Goal: Task Accomplishment & Management: Manage account settings

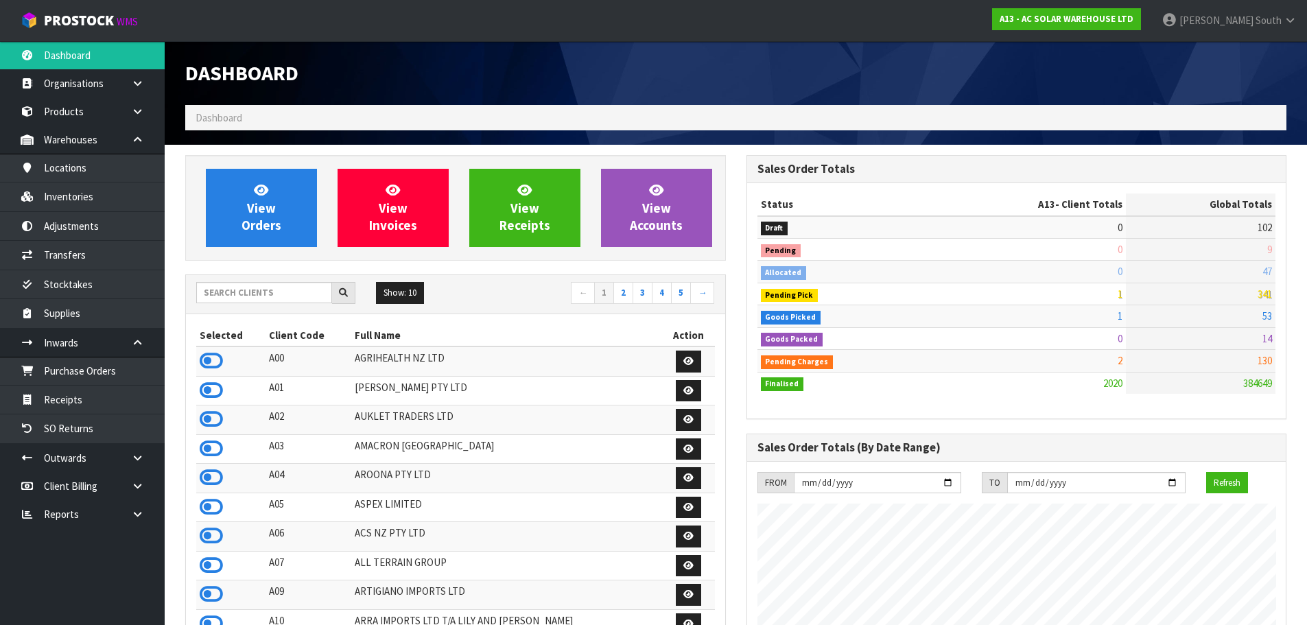
scroll to position [1046, 560]
click at [145, 444] on link at bounding box center [143, 458] width 44 height 28
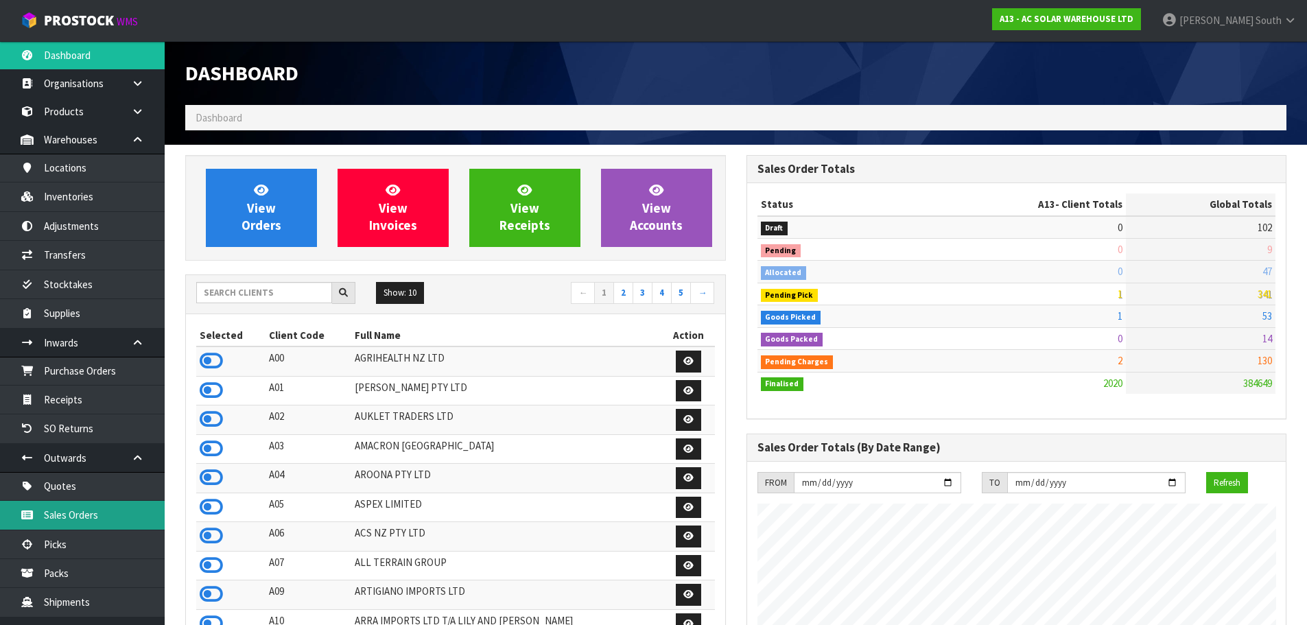
scroll to position [69, 0]
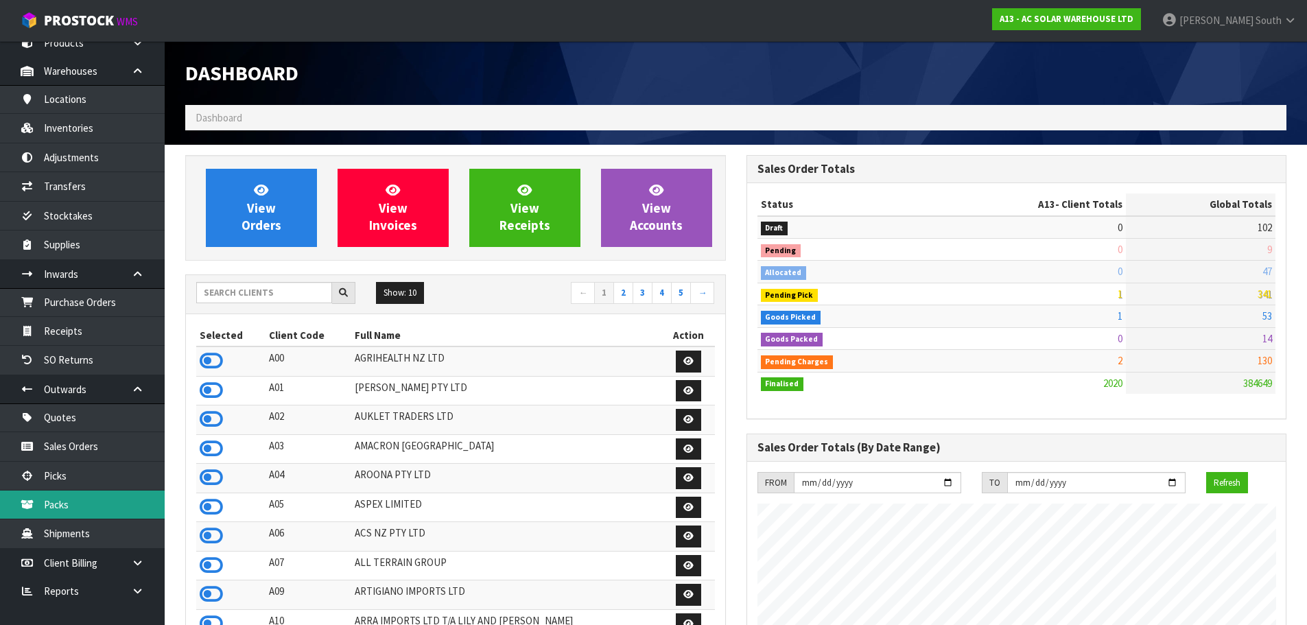
click at [104, 497] on link "Packs" at bounding box center [82, 504] width 165 height 28
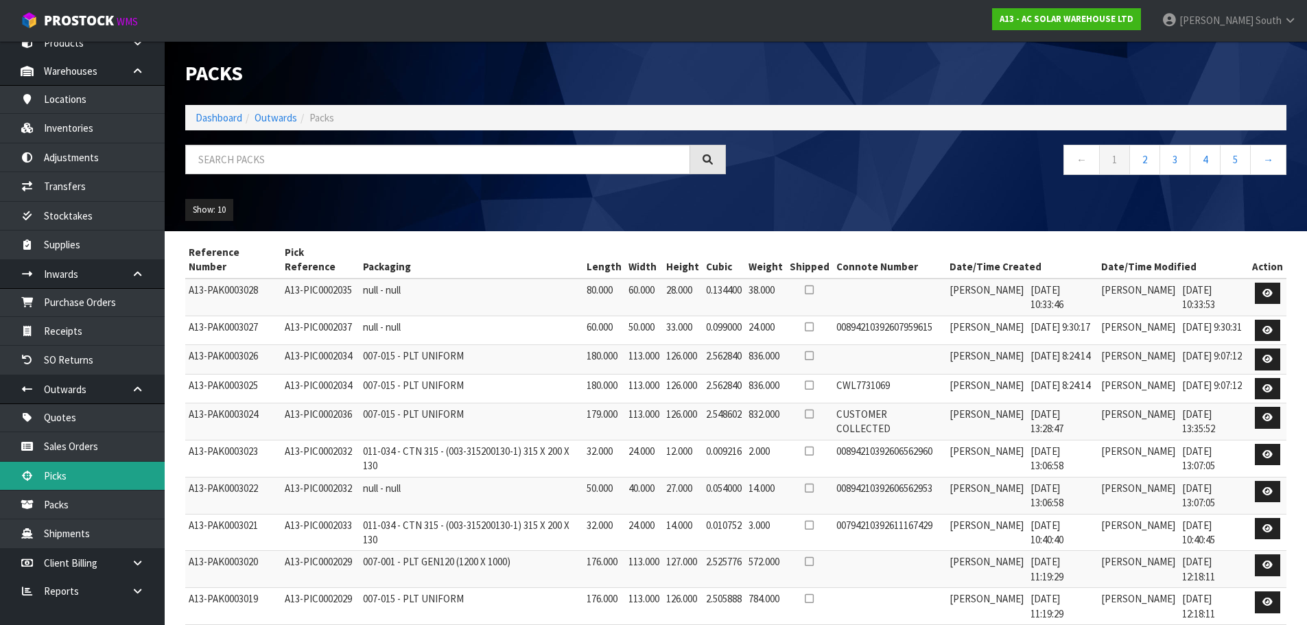
click at [115, 472] on link "Picks" at bounding box center [82, 476] width 165 height 28
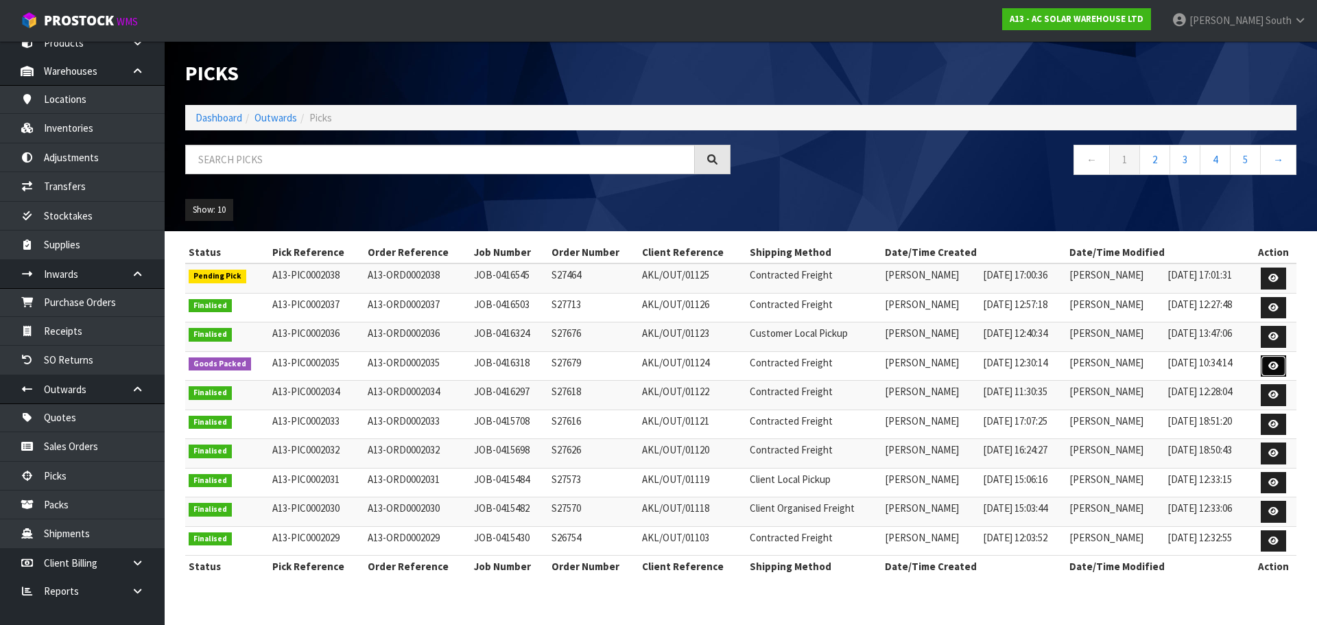
click at [1279, 368] on icon at bounding box center [1273, 365] width 10 height 9
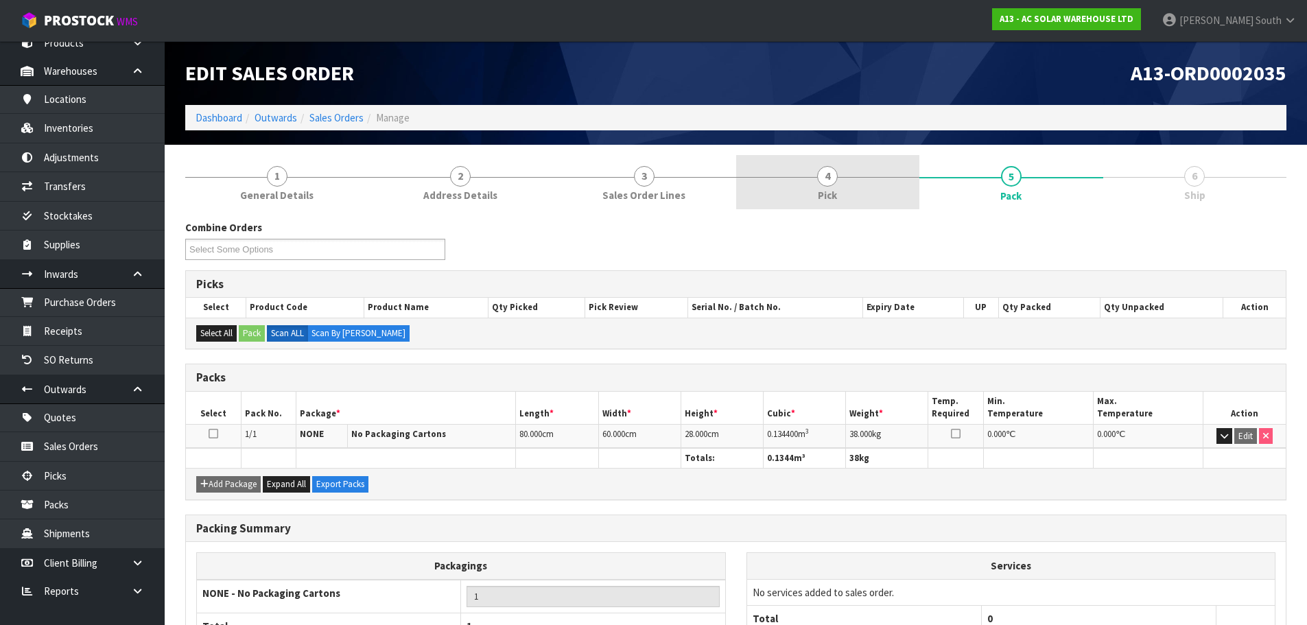
click at [879, 187] on link "4 Pick" at bounding box center [828, 182] width 184 height 54
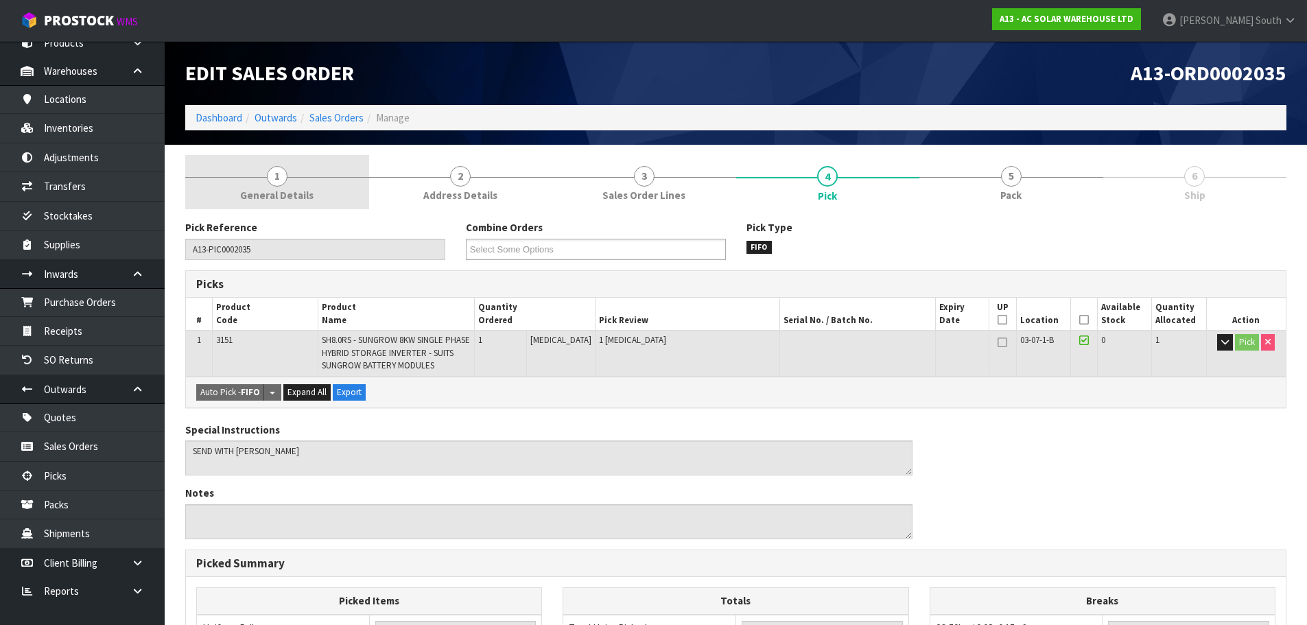
click at [331, 198] on link "1 General Details" at bounding box center [277, 182] width 184 height 54
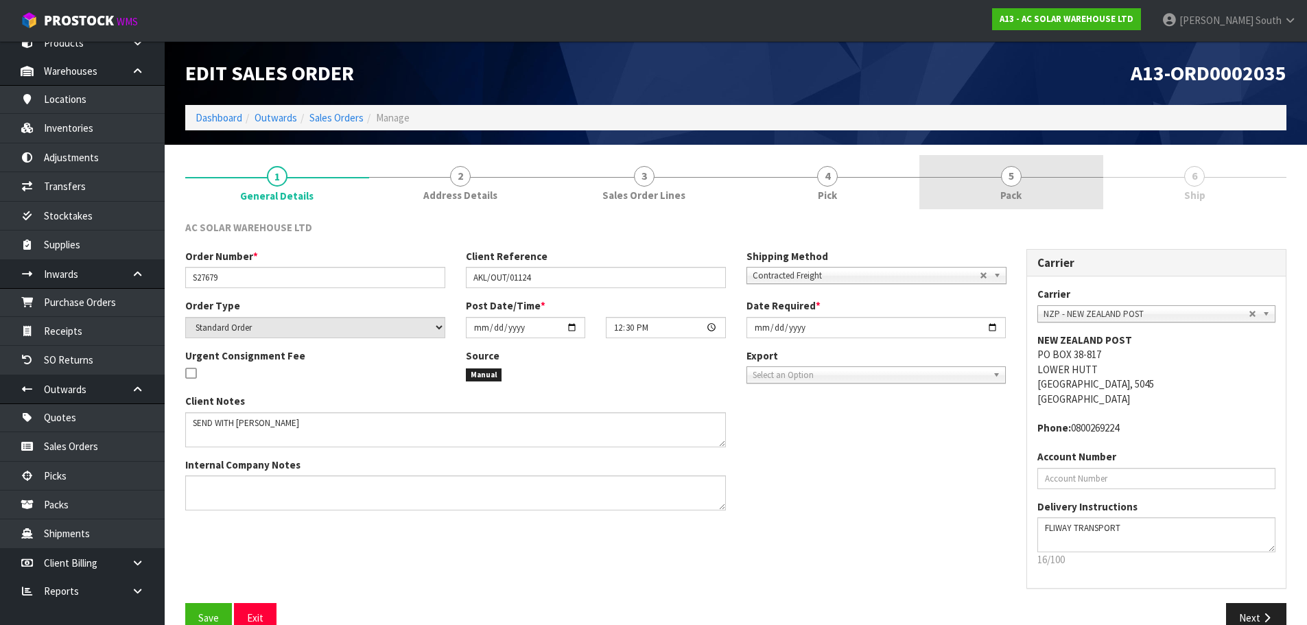
click at [1017, 175] on span "5" at bounding box center [1011, 176] width 21 height 21
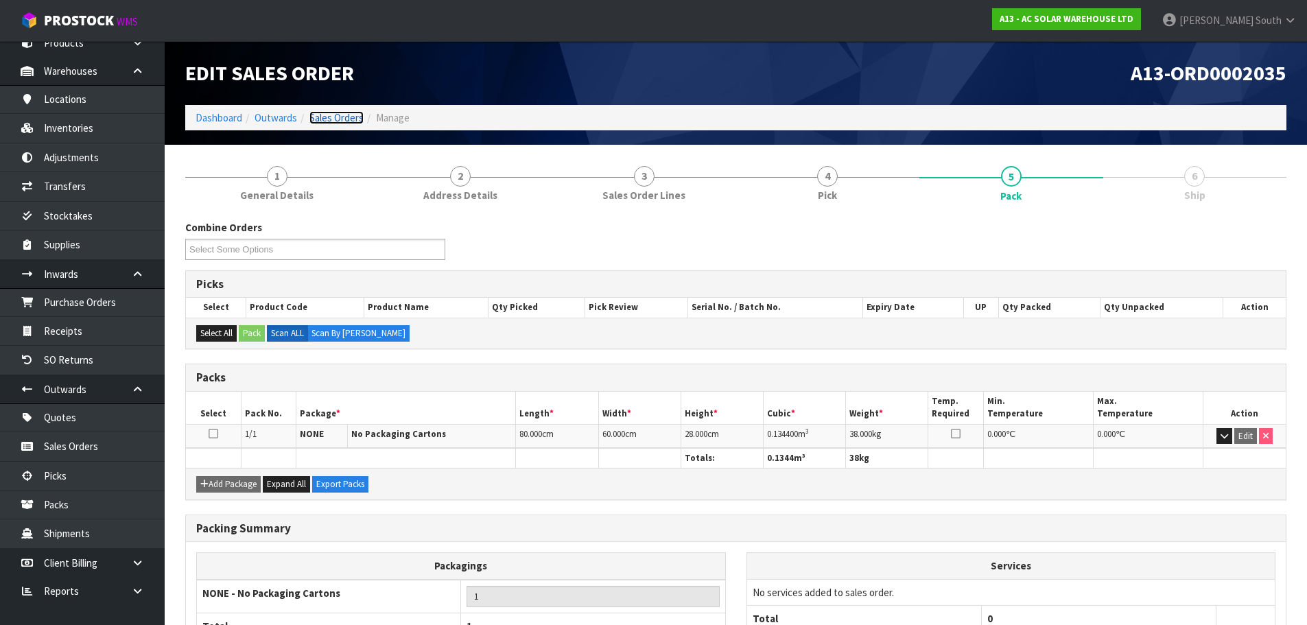
click at [342, 112] on link "Sales Orders" at bounding box center [336, 117] width 54 height 13
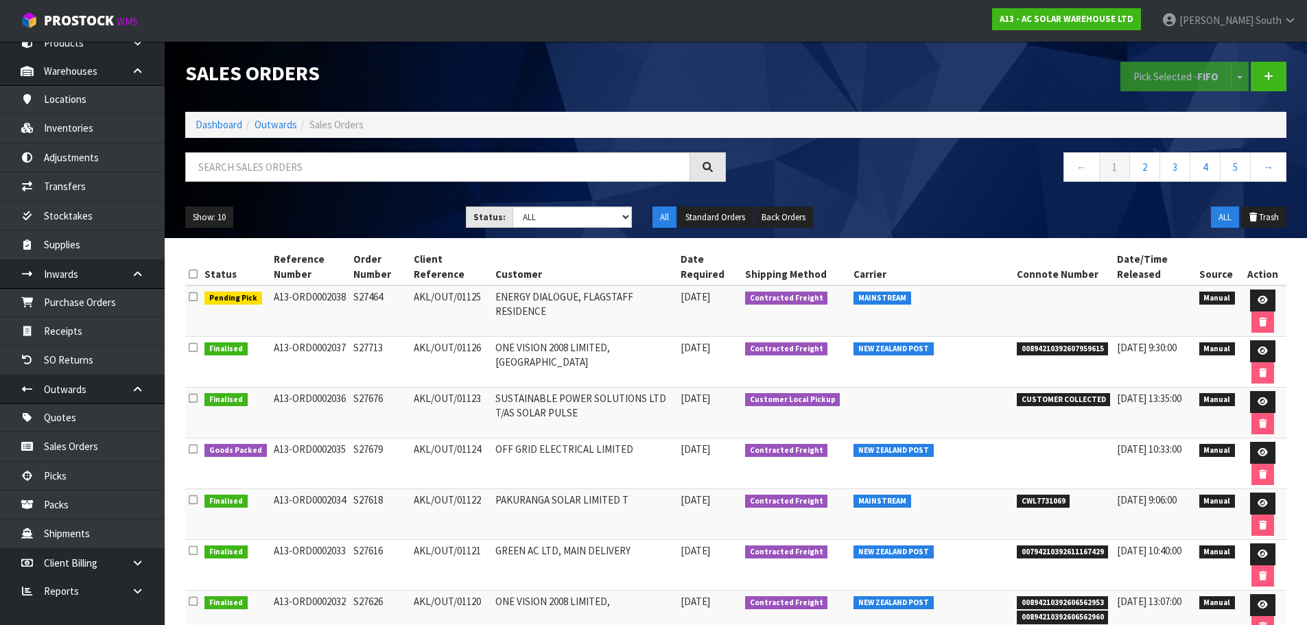
click at [648, 189] on div at bounding box center [455, 172] width 561 height 40
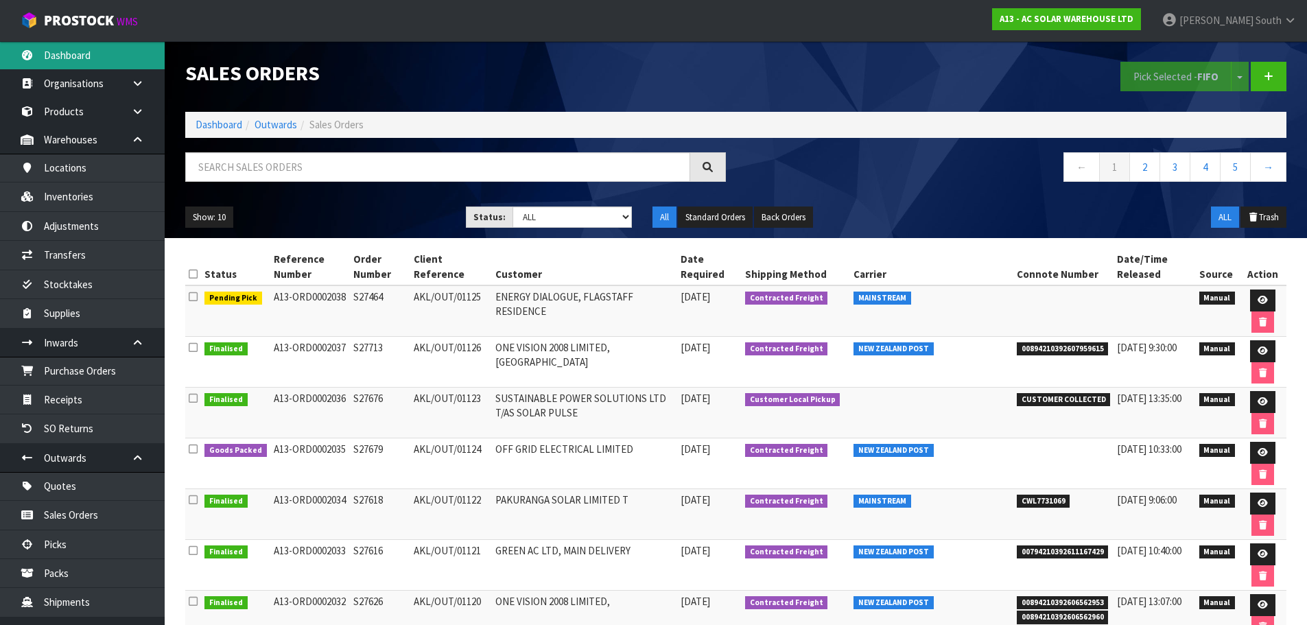
click at [85, 67] on link "Dashboard" at bounding box center [82, 55] width 165 height 28
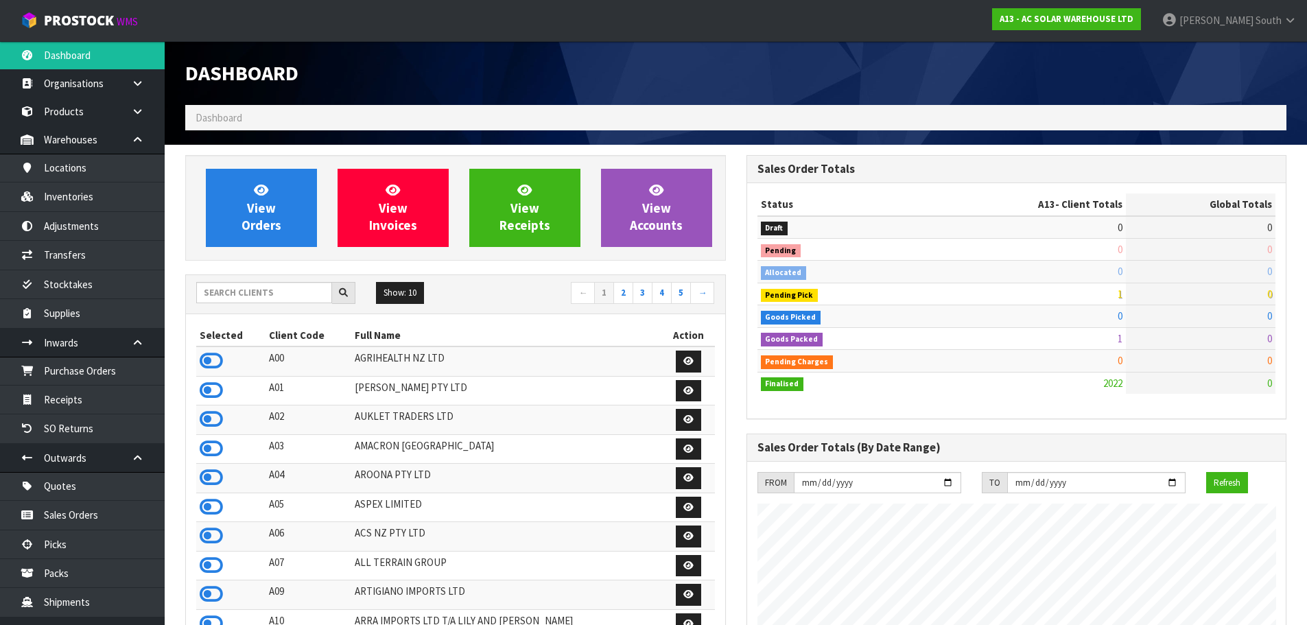
scroll to position [1046, 560]
click at [380, 75] on h1 "Dashboard" at bounding box center [455, 73] width 541 height 23
